Goal: Check status: Check status

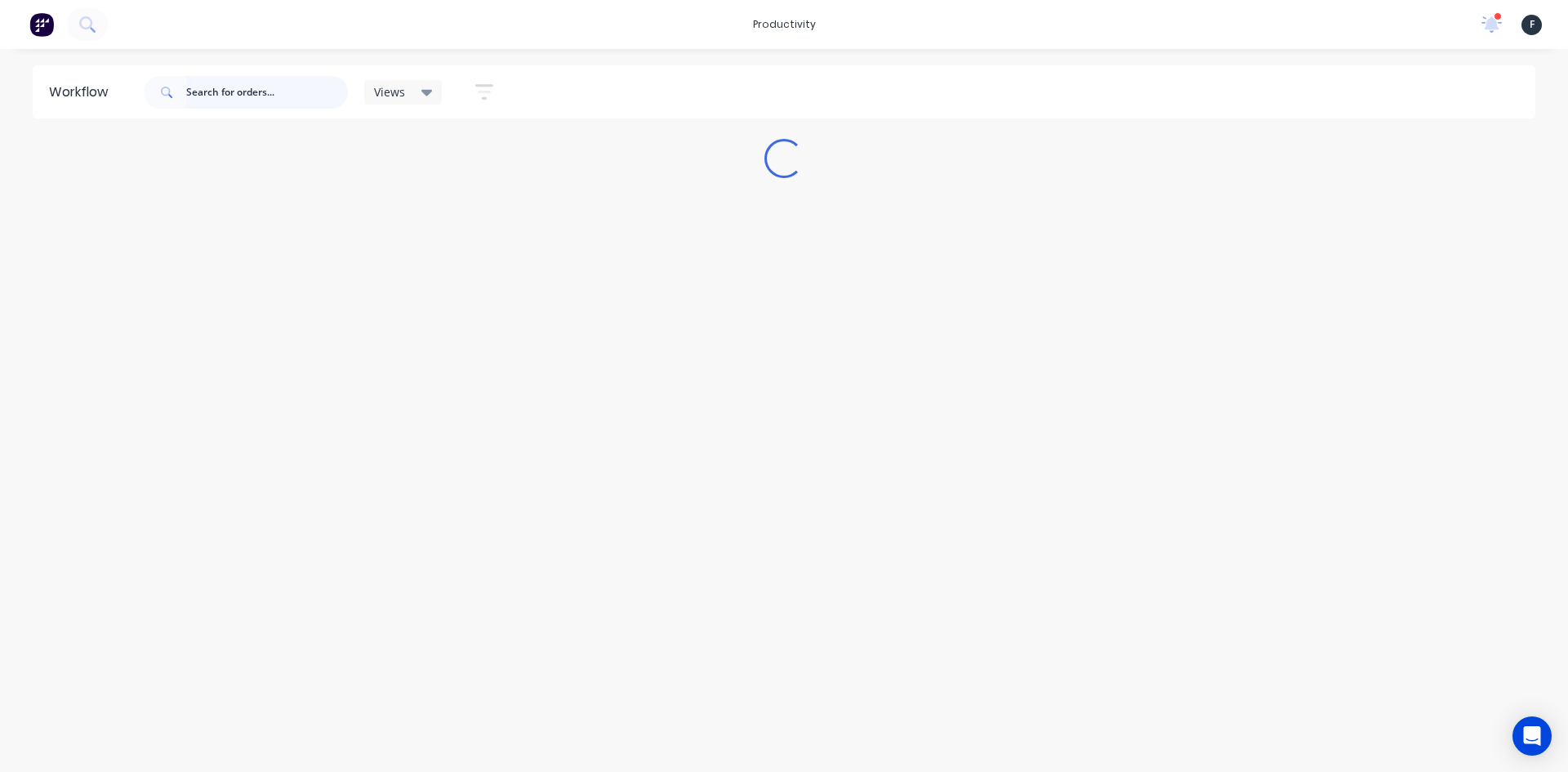
click at [281, 98] on input "text" at bounding box center [267, 93] width 162 height 33
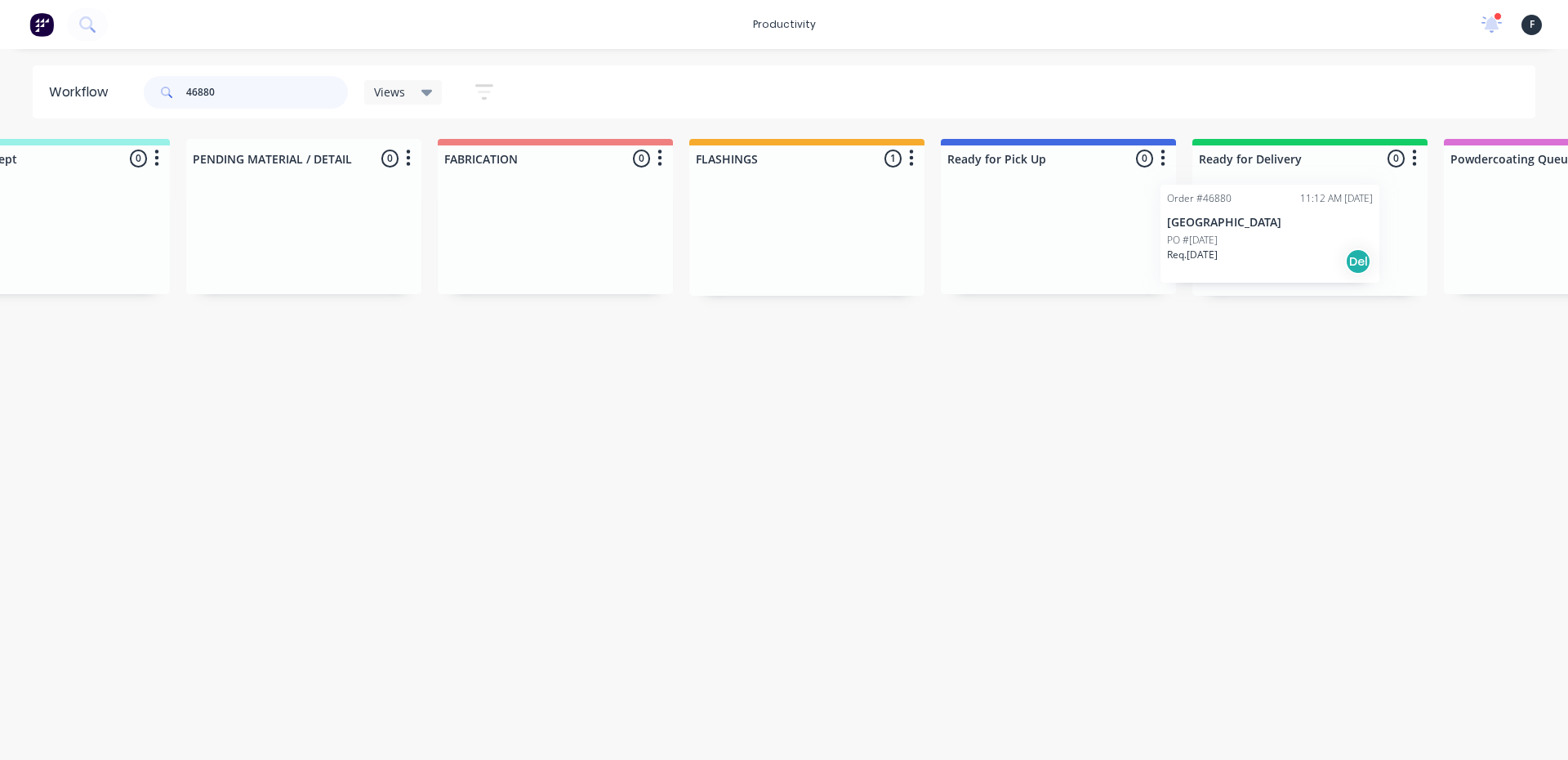
drag, startPoint x: 1102, startPoint y: 257, endPoint x: 1224, endPoint y: 257, distance: 122.0
click at [1224, 257] on div "Submitted 0 Sort By Created date Required date Order number Customer name Most …" at bounding box center [998, 216] width 2724 height 157
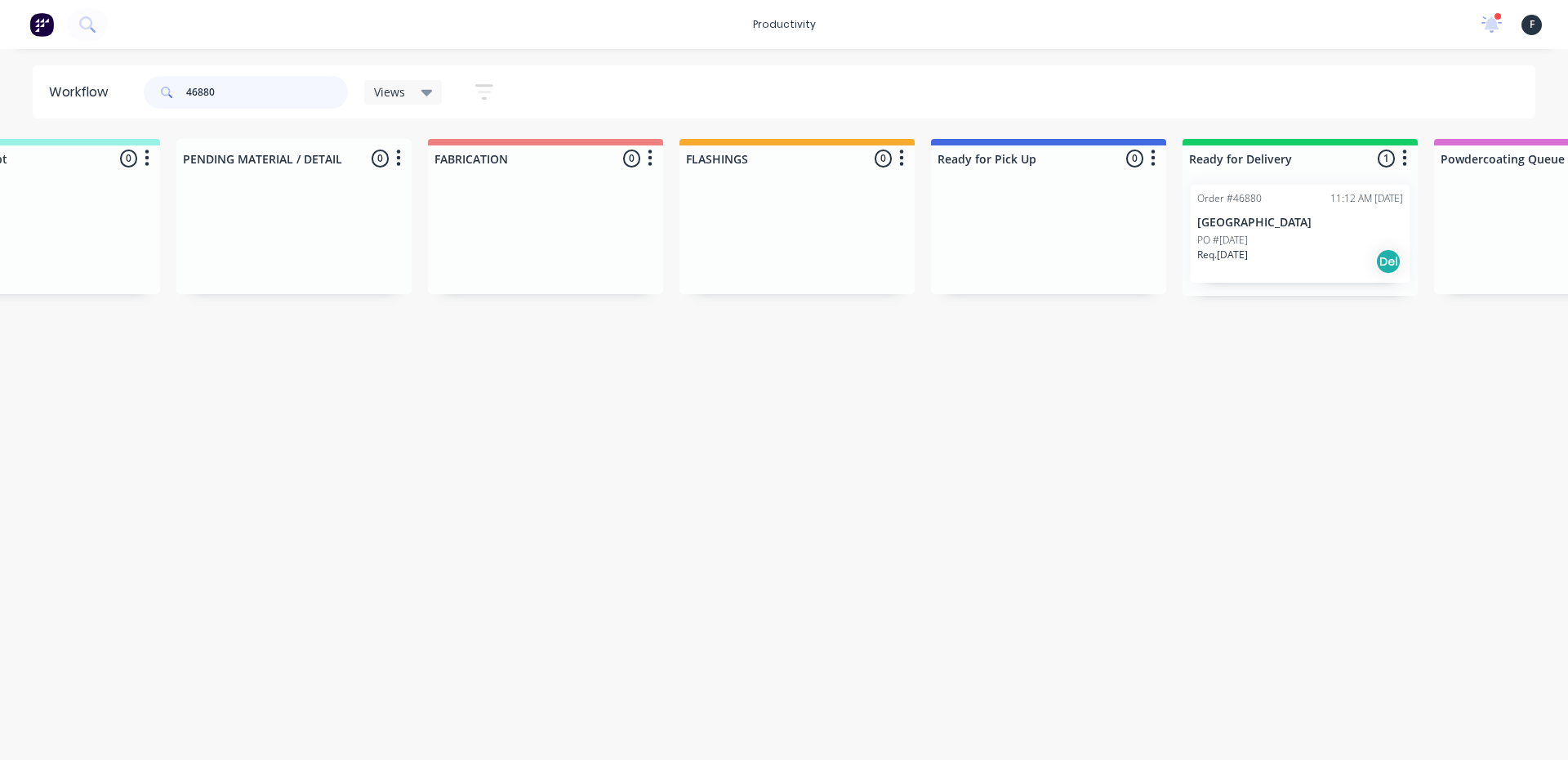
click at [223, 93] on input "46880" at bounding box center [267, 93] width 162 height 33
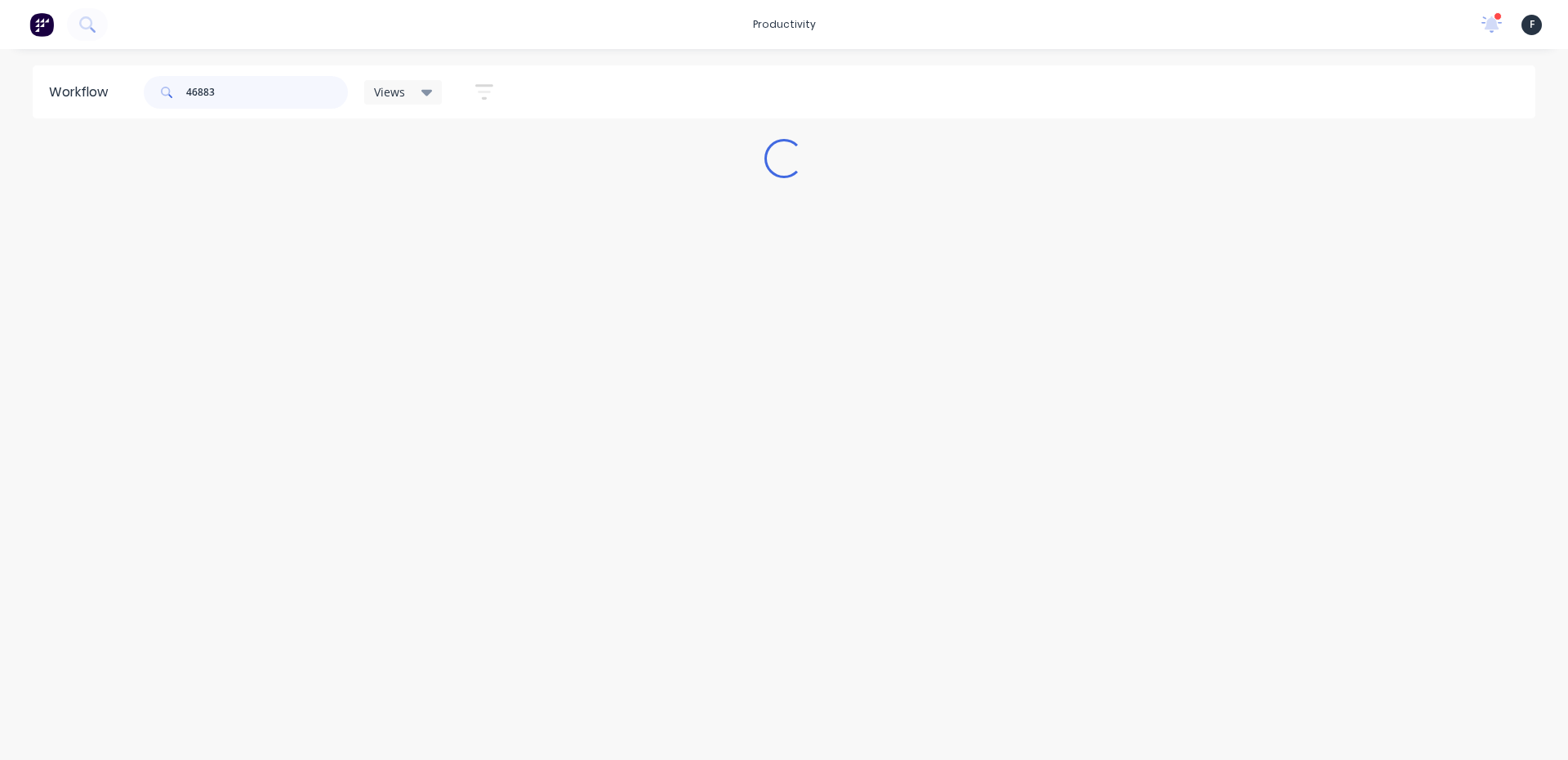
scroll to position [0, 0]
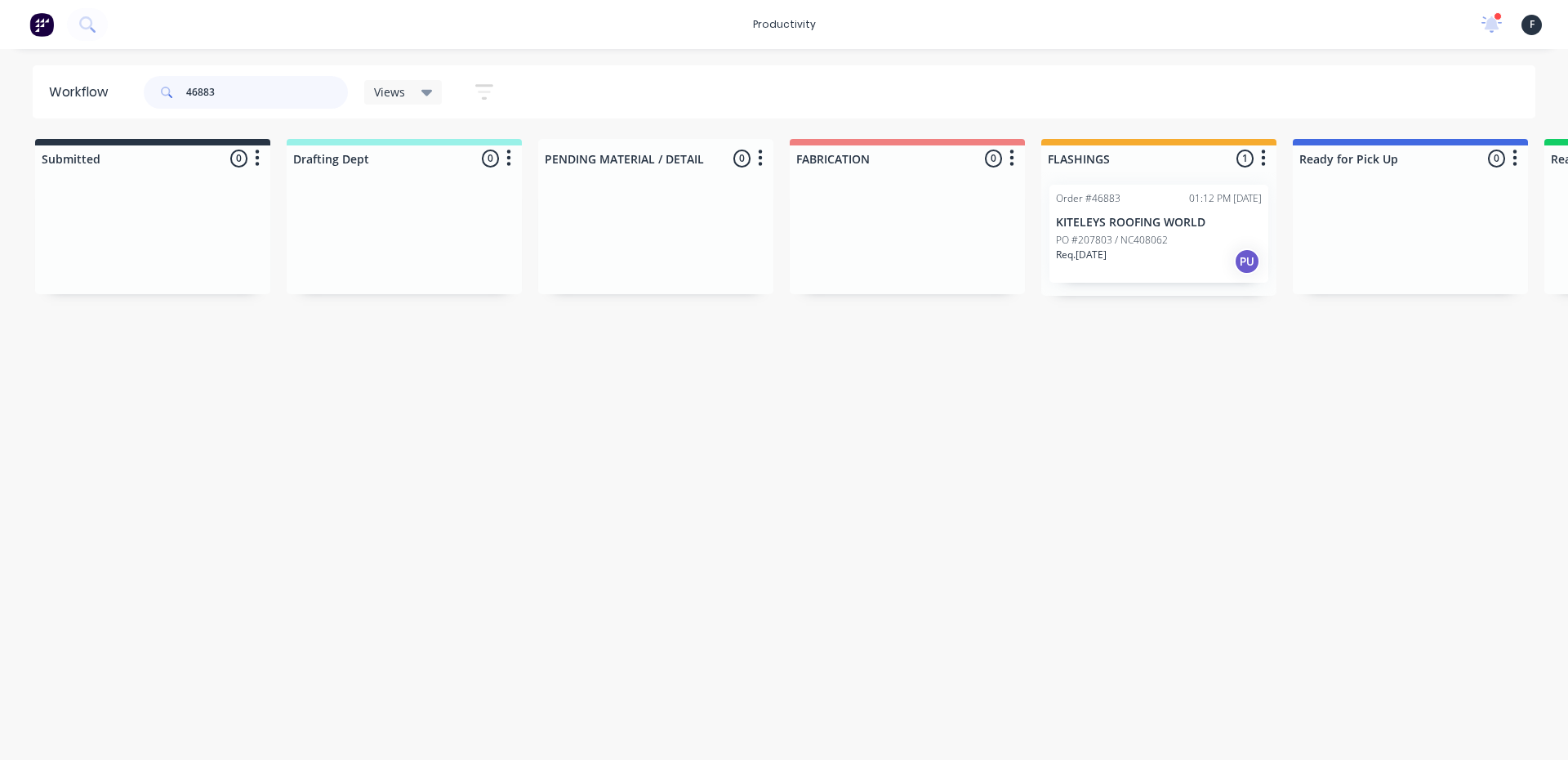
type input "46883"
drag, startPoint x: 1043, startPoint y: 268, endPoint x: 1055, endPoint y: 268, distance: 12.0
click at [1055, 268] on div "Order #46883 01:12 PM [DATE] KITELEYS ROOFING WORLD PO #207803 / NC408062 Req. …" at bounding box center [1159, 233] width 235 height 124
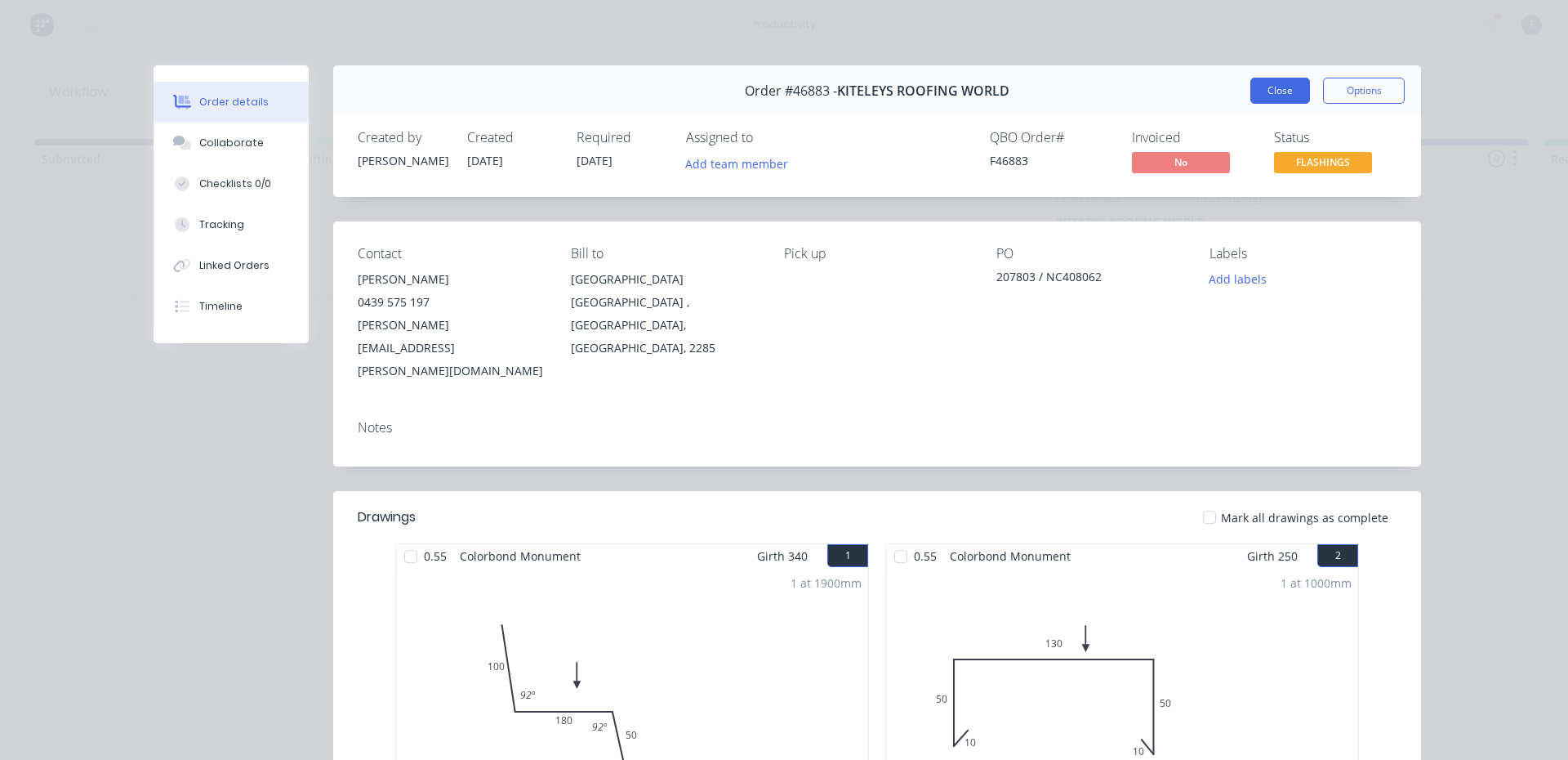
click at [1274, 100] on button "Close" at bounding box center [1280, 91] width 60 height 26
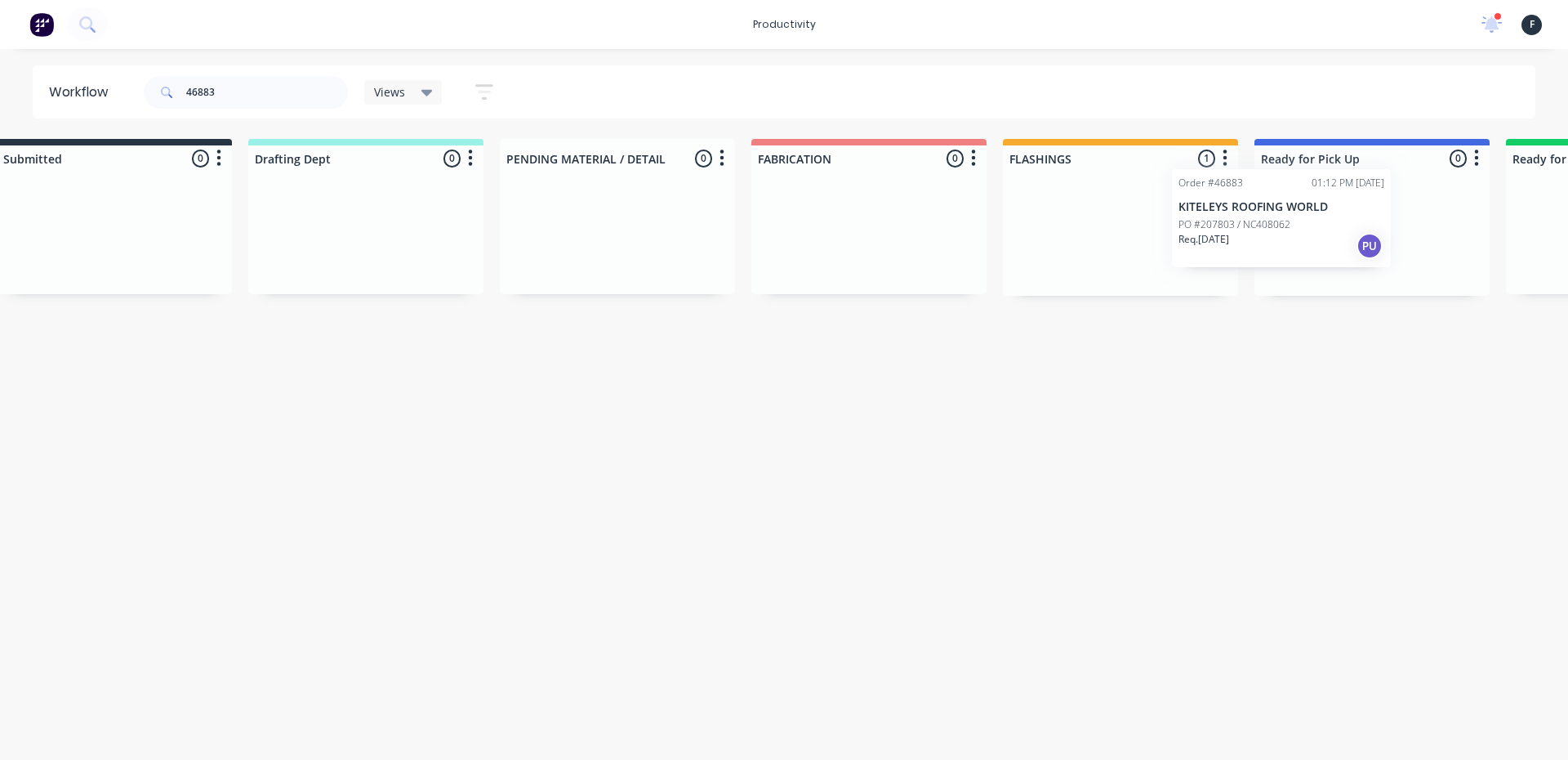
scroll to position [0, 58]
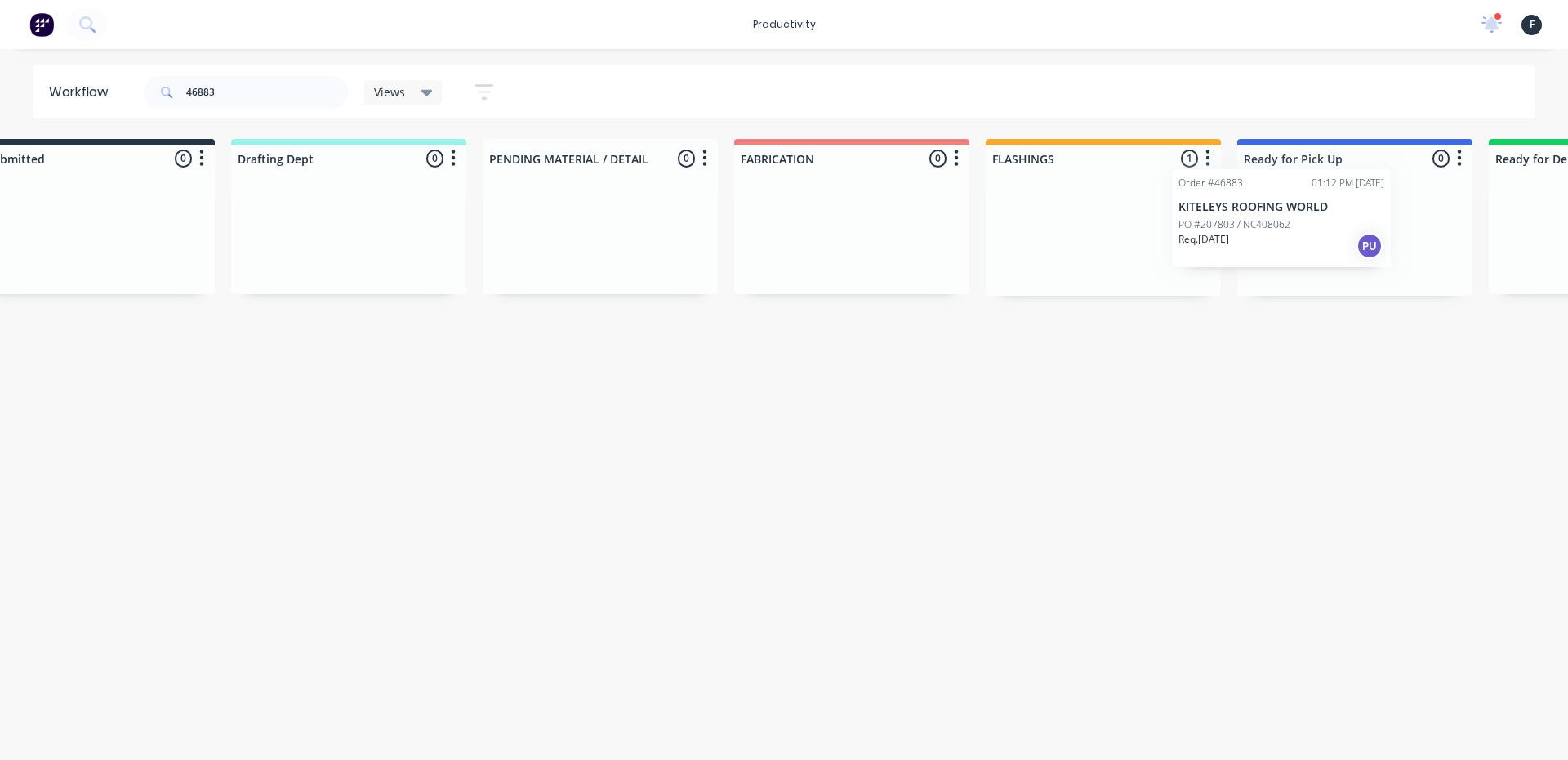
drag, startPoint x: 1150, startPoint y: 238, endPoint x: 1286, endPoint y: 221, distance: 137.1
click at [1286, 221] on div "Submitted 0 Sort By Created date Required date Order number Customer name Most …" at bounding box center [1294, 216] width 2724 height 157
click at [1292, 220] on p "KITELEYS ROOFING WORLD" at bounding box center [1353, 222] width 206 height 14
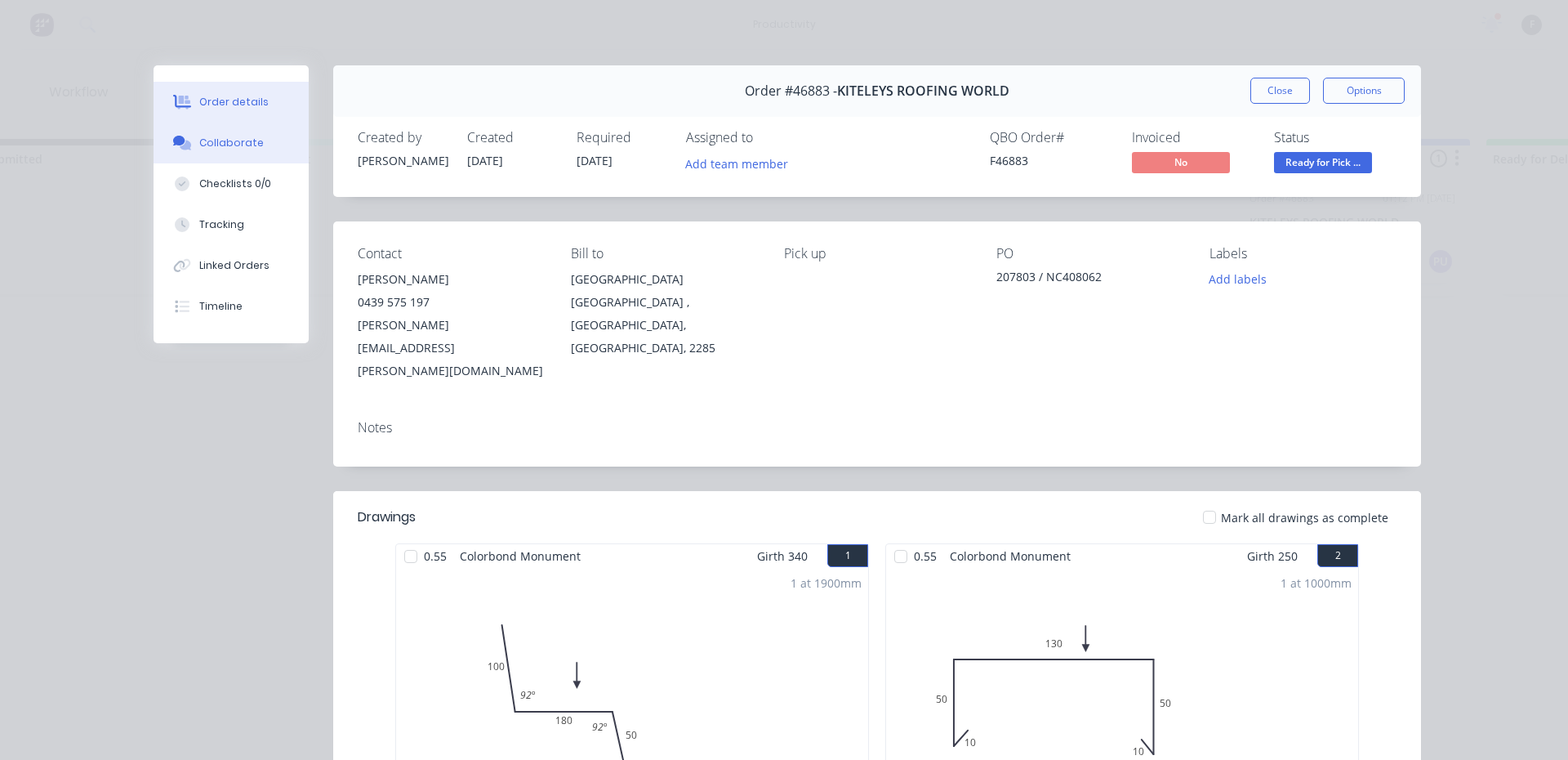
click at [199, 138] on div "Collaborate" at bounding box center [231, 143] width 65 height 15
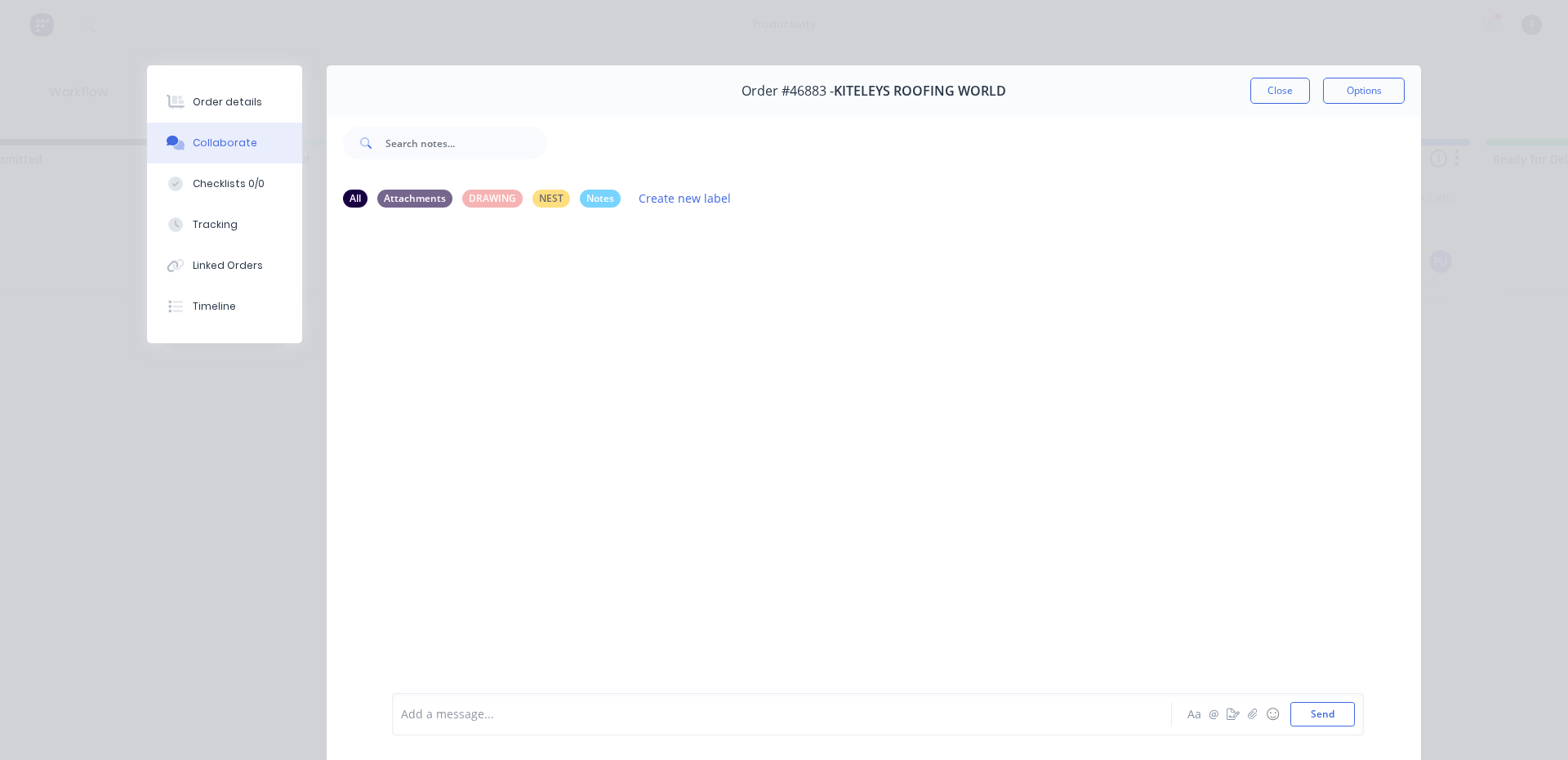
click at [147, 123] on button "Collaborate" at bounding box center [224, 143] width 155 height 41
click at [469, 707] on div at bounding box center [759, 714] width 715 height 17
click at [1274, 91] on button "Close" at bounding box center [1280, 91] width 60 height 26
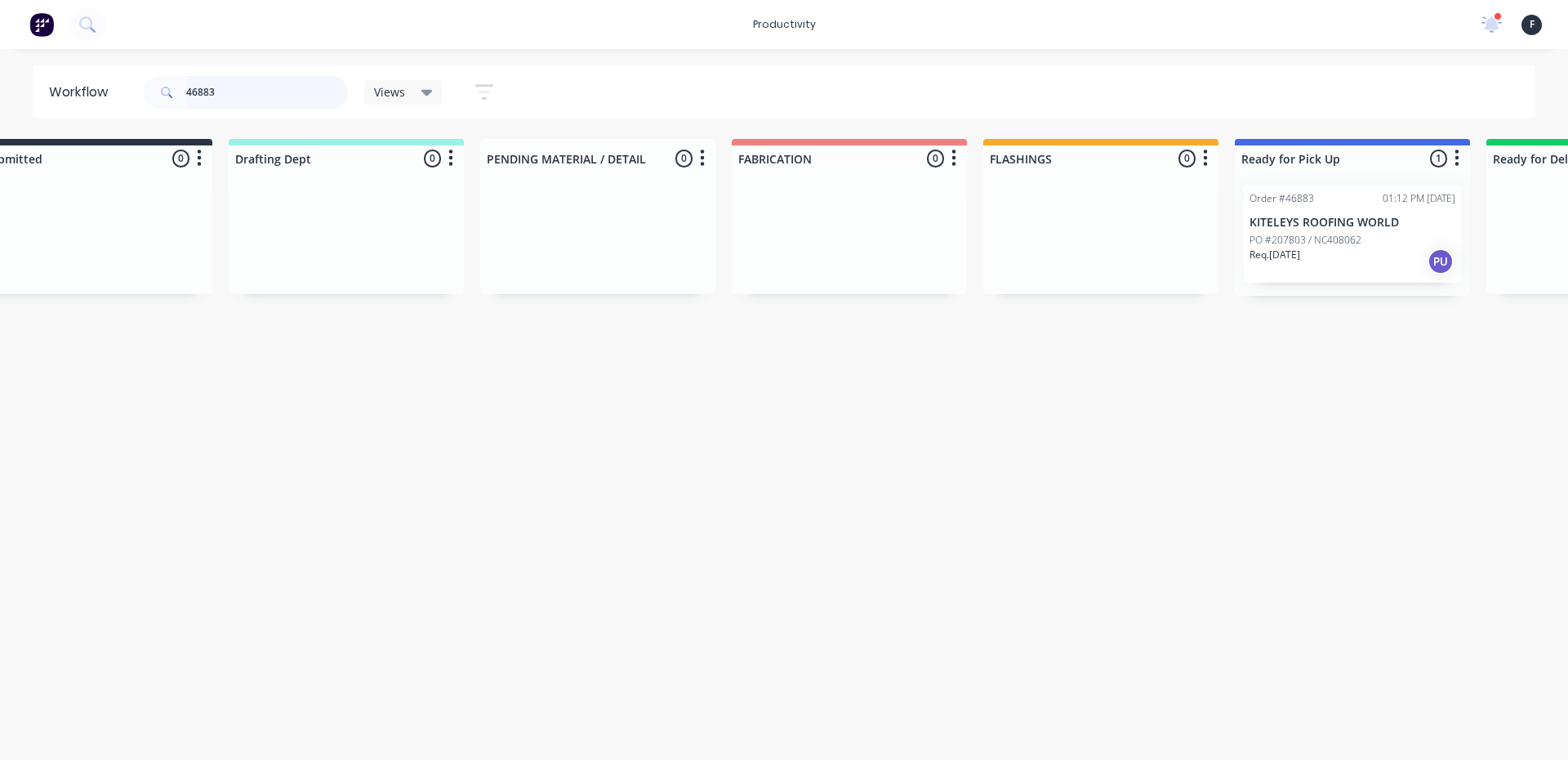
click at [300, 95] on input "46883" at bounding box center [267, 93] width 162 height 33
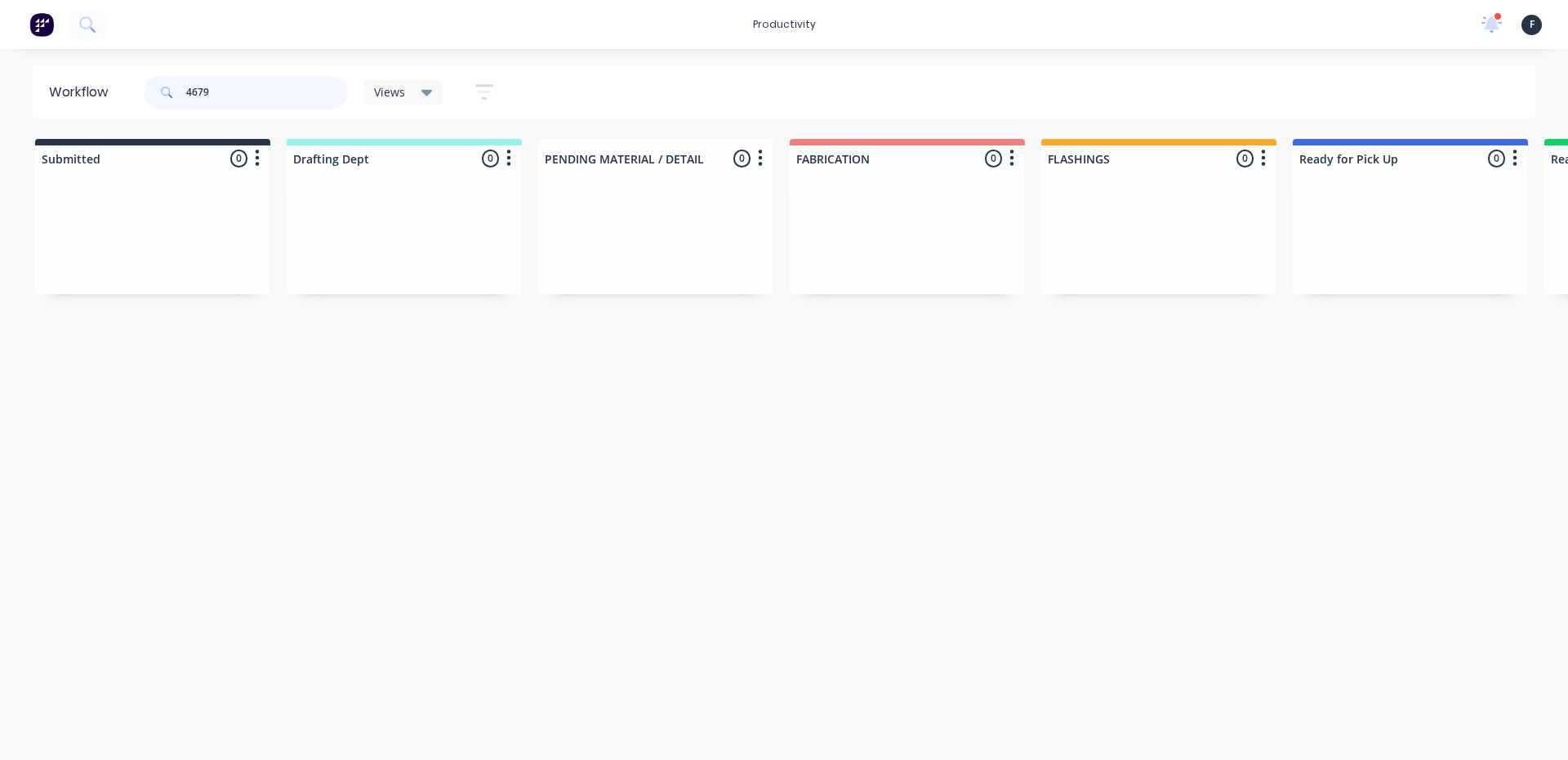
type input "46797"
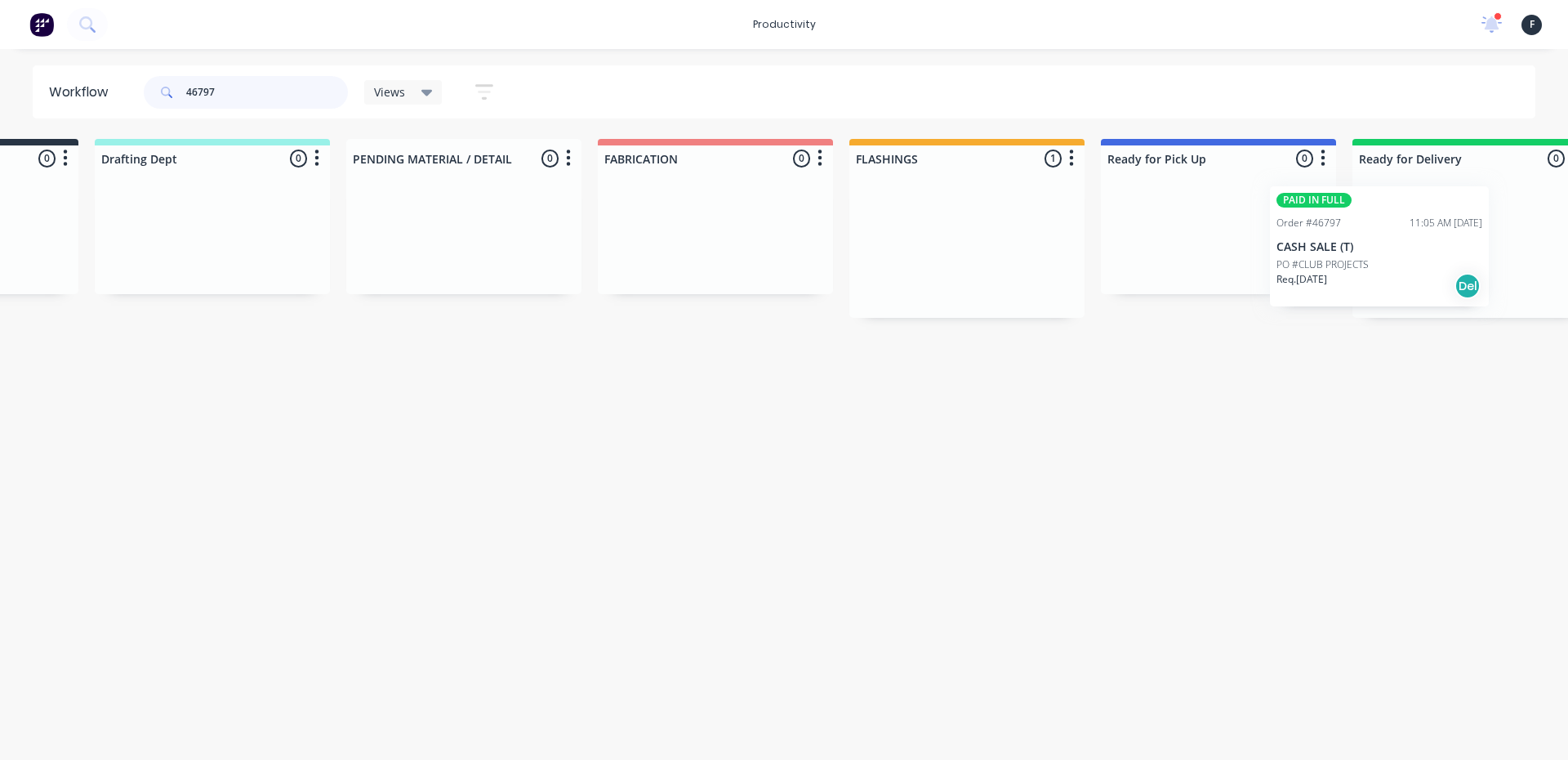
scroll to position [0, 280]
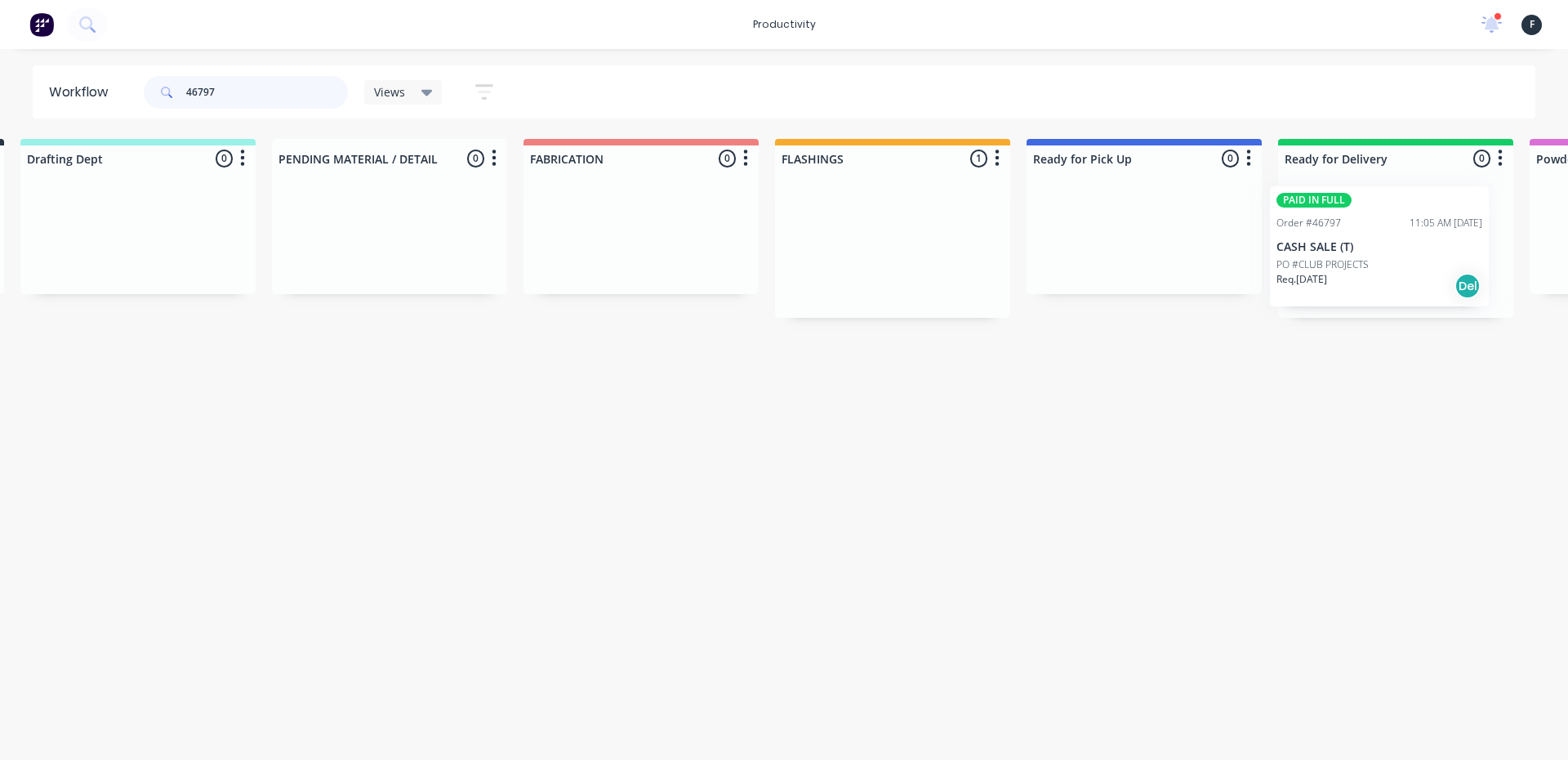
drag, startPoint x: 1169, startPoint y: 294, endPoint x: 1407, endPoint y: 296, distance: 238.0
click at [1407, 296] on div "Submitted 0 Sort By Created date Required date Order number Customer name Most …" at bounding box center [1083, 228] width 2724 height 179
